Goal: Information Seeking & Learning: Learn about a topic

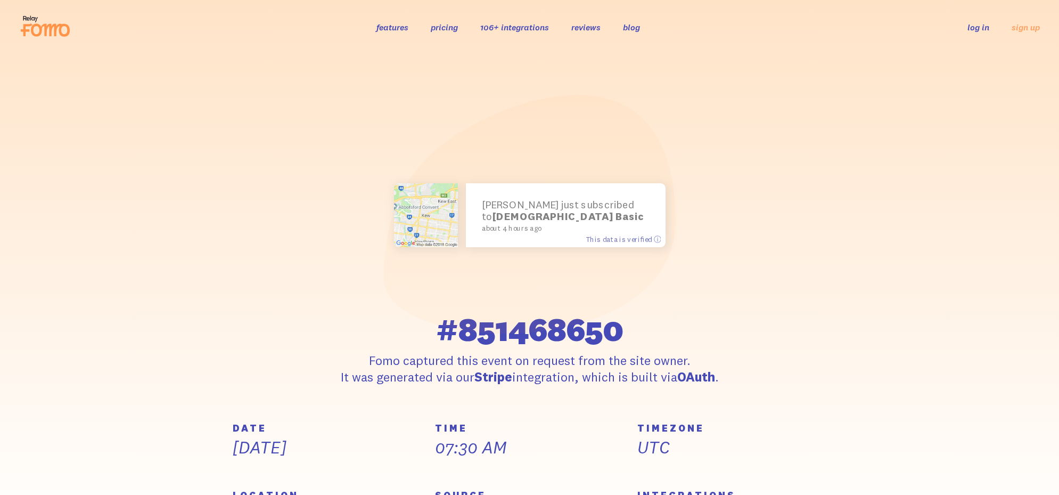
click at [435, 33] on div "features pricing 106+ integrations reviews blog log in sign up log in sign up" at bounding box center [529, 27] width 1020 height 29
click at [438, 29] on link "pricing" at bounding box center [444, 27] width 27 height 11
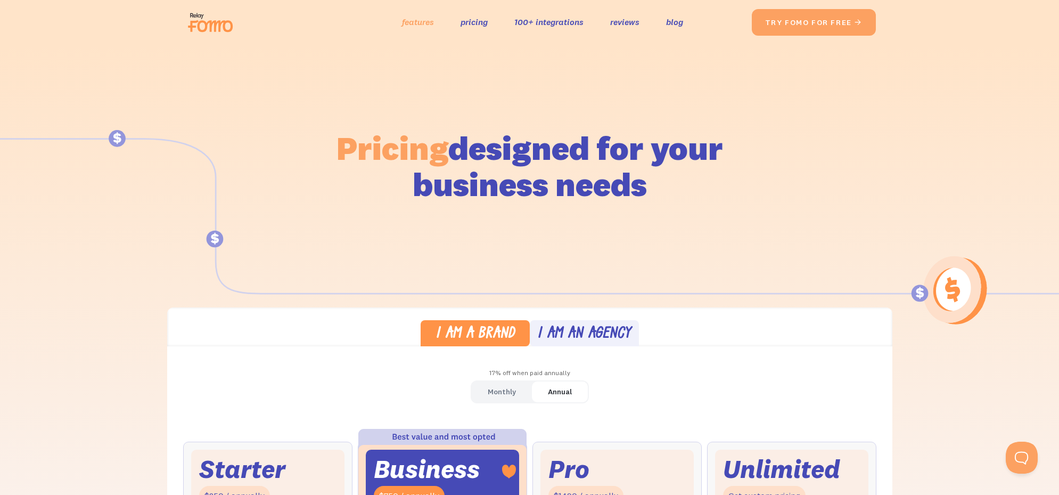
click at [420, 20] on link "features" at bounding box center [418, 21] width 32 height 15
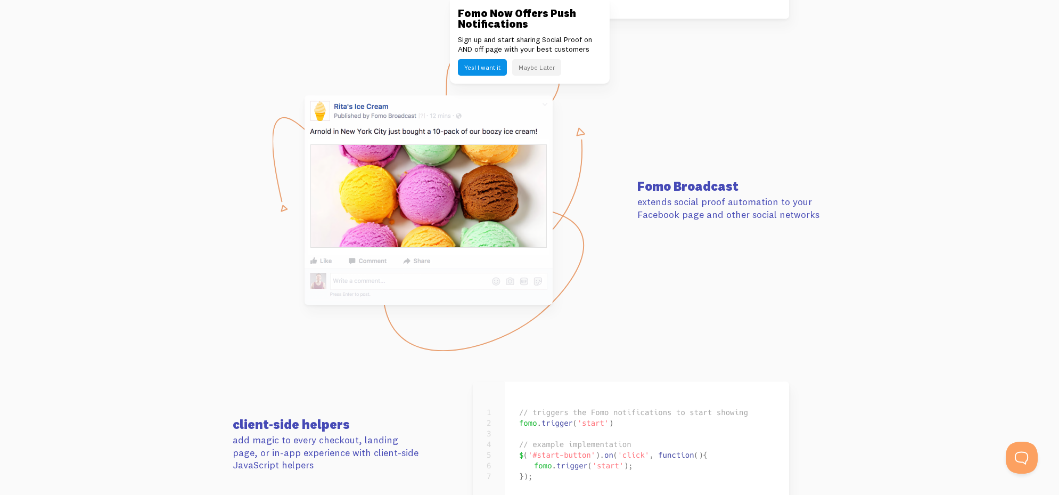
scroll to position [4844, 0]
